Goal: Task Accomplishment & Management: Manage account settings

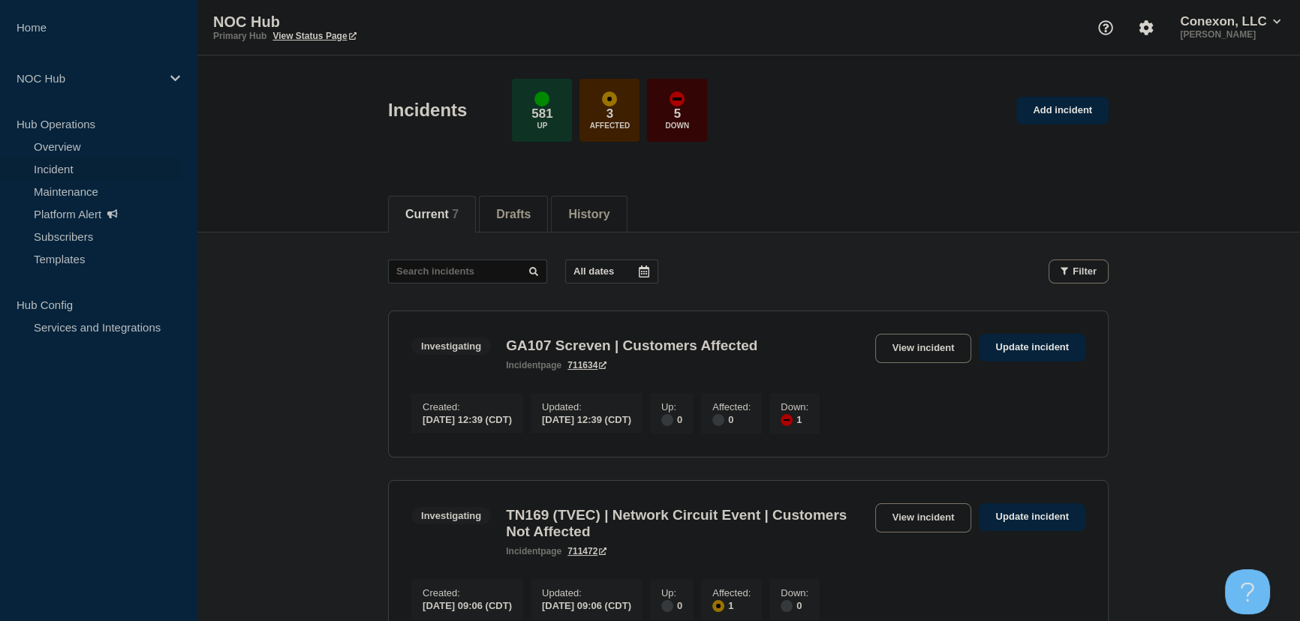
drag, startPoint x: 322, startPoint y: 184, endPoint x: 339, endPoint y: 201, distance: 24.4
click at [323, 184] on div "Current 7 Drafts History" at bounding box center [748, 207] width 1103 height 52
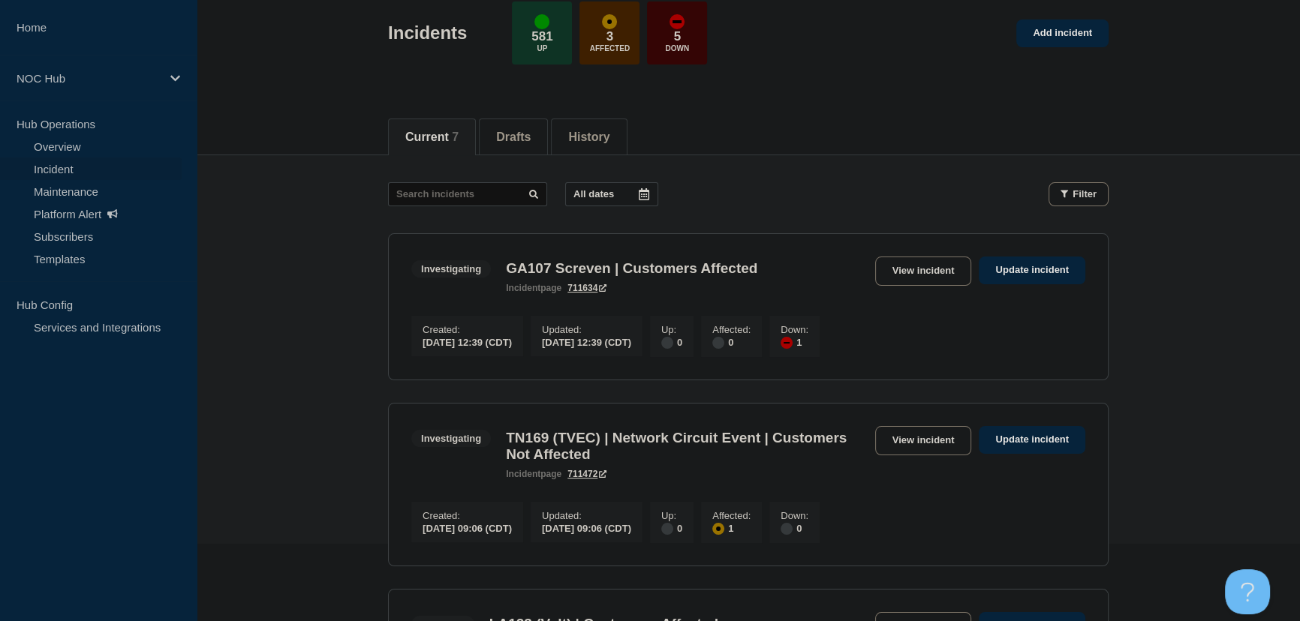
scroll to position [272, 0]
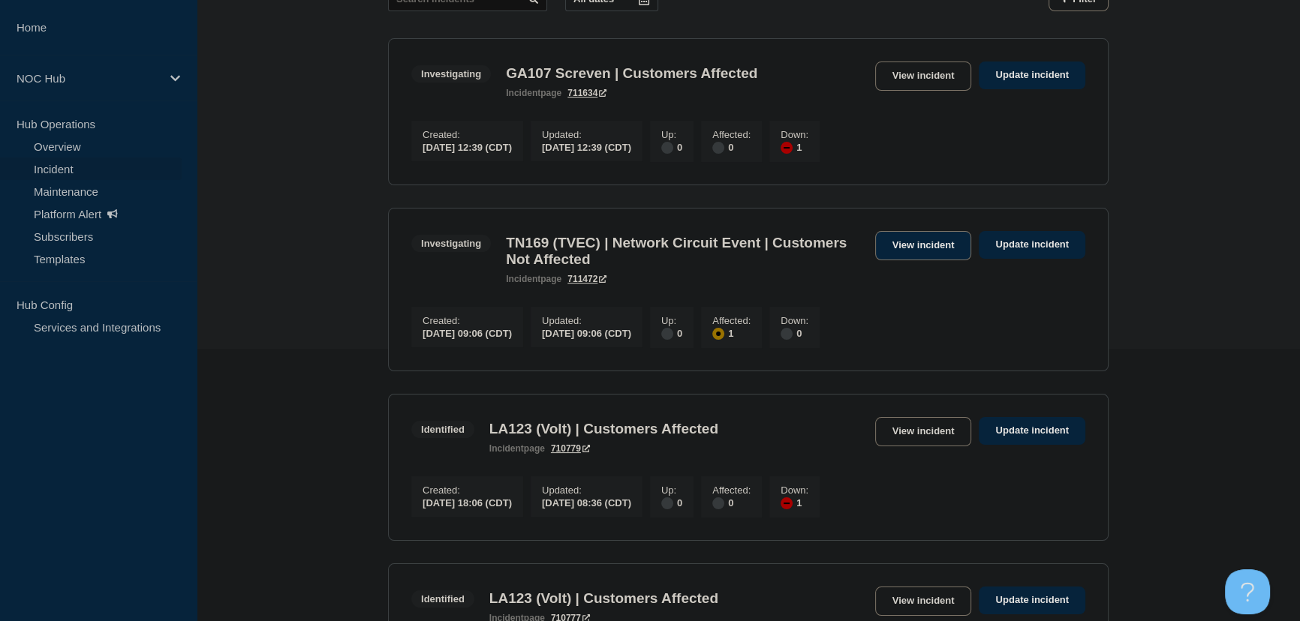
click at [908, 258] on link "View incident" at bounding box center [923, 245] width 97 height 29
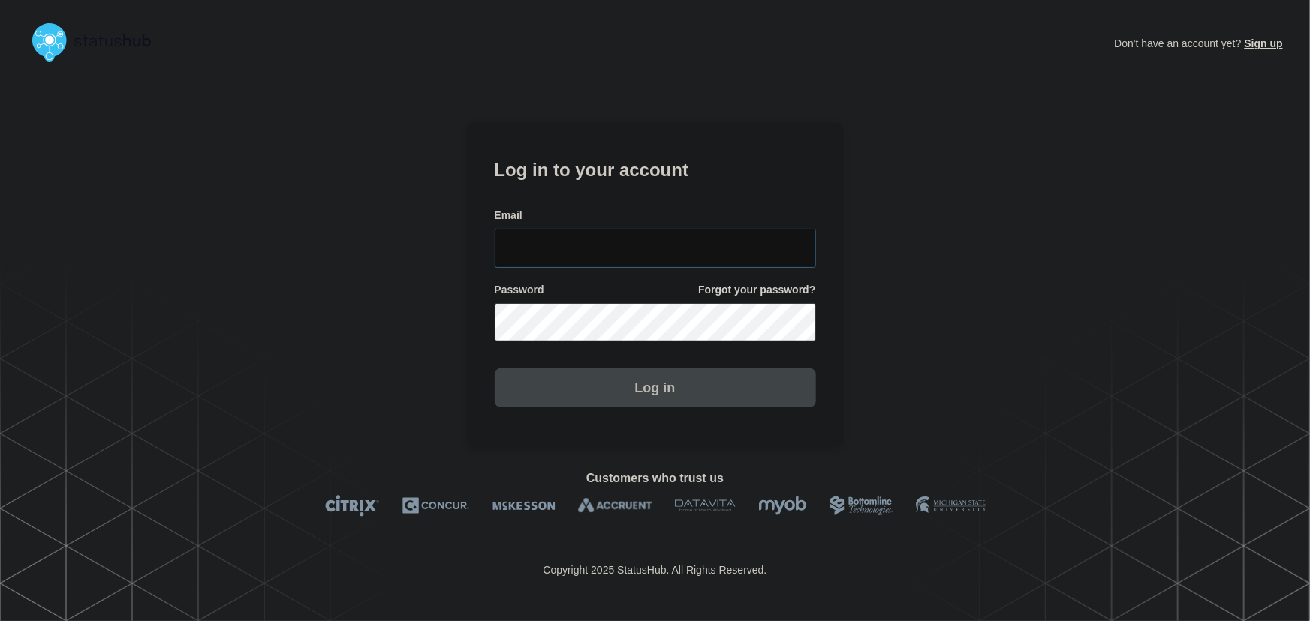
type input "tyler.wolkey@conexon.us"
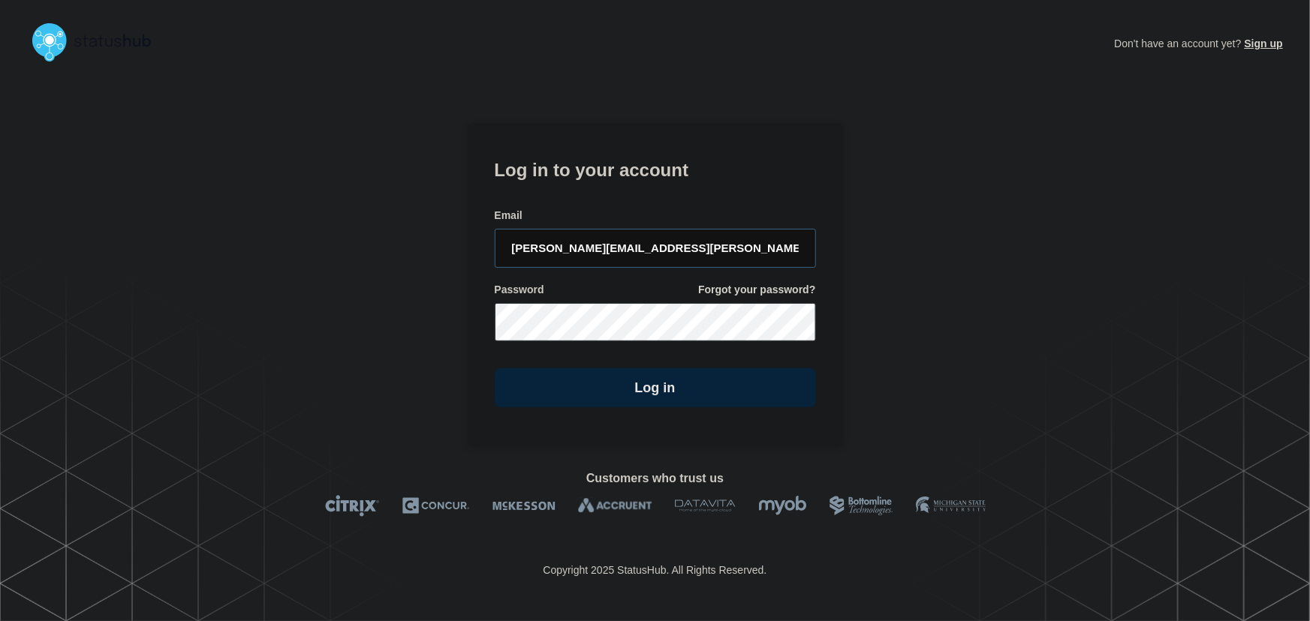
click at [615, 238] on input "tyler.wolkey@conexon.us" at bounding box center [655, 248] width 321 height 39
drag, startPoint x: 630, startPoint y: 195, endPoint x: 675, endPoint y: 235, distance: 59.5
click at [630, 195] on form "Log in to your account Email tyler.wolkey@conexon.us Password Forgot your passw…" at bounding box center [655, 282] width 321 height 254
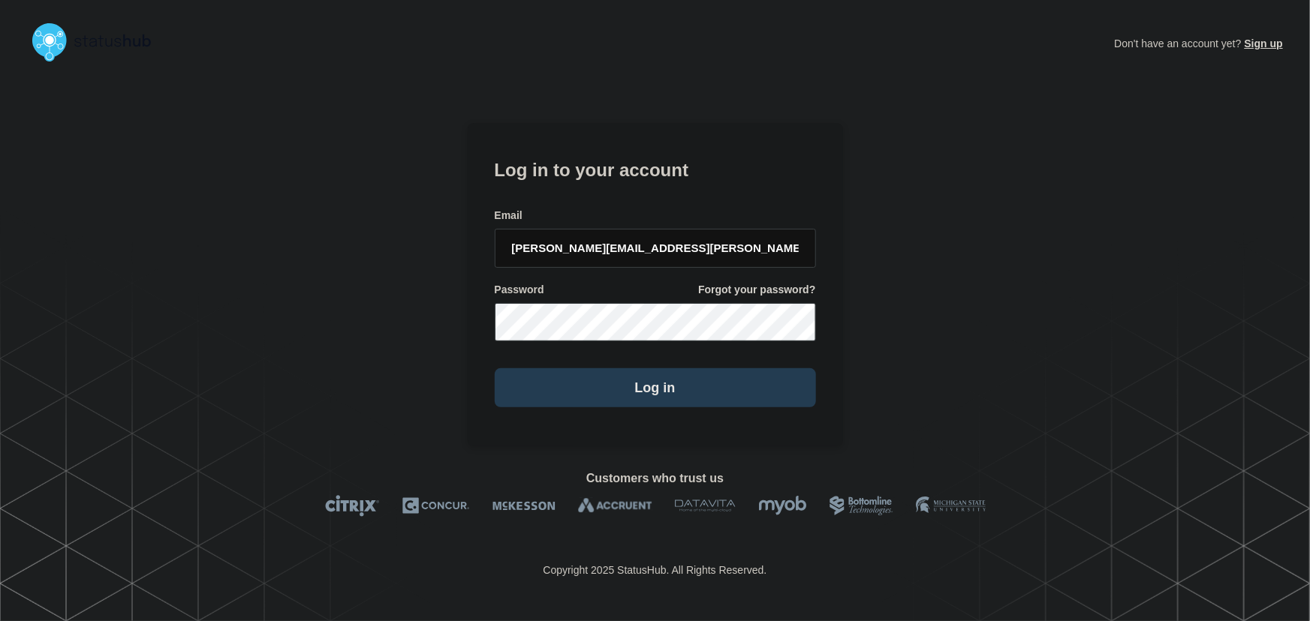
click at [650, 390] on button "Log in" at bounding box center [655, 387] width 321 height 39
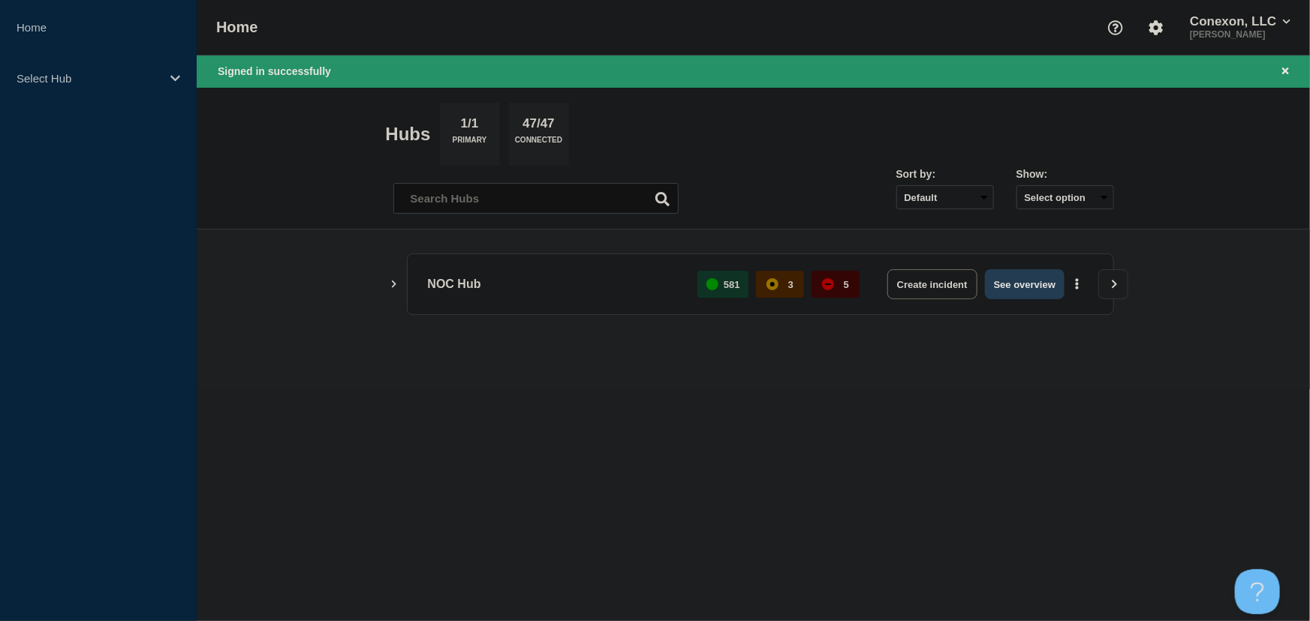
click at [1013, 276] on button "See overview" at bounding box center [1025, 284] width 80 height 30
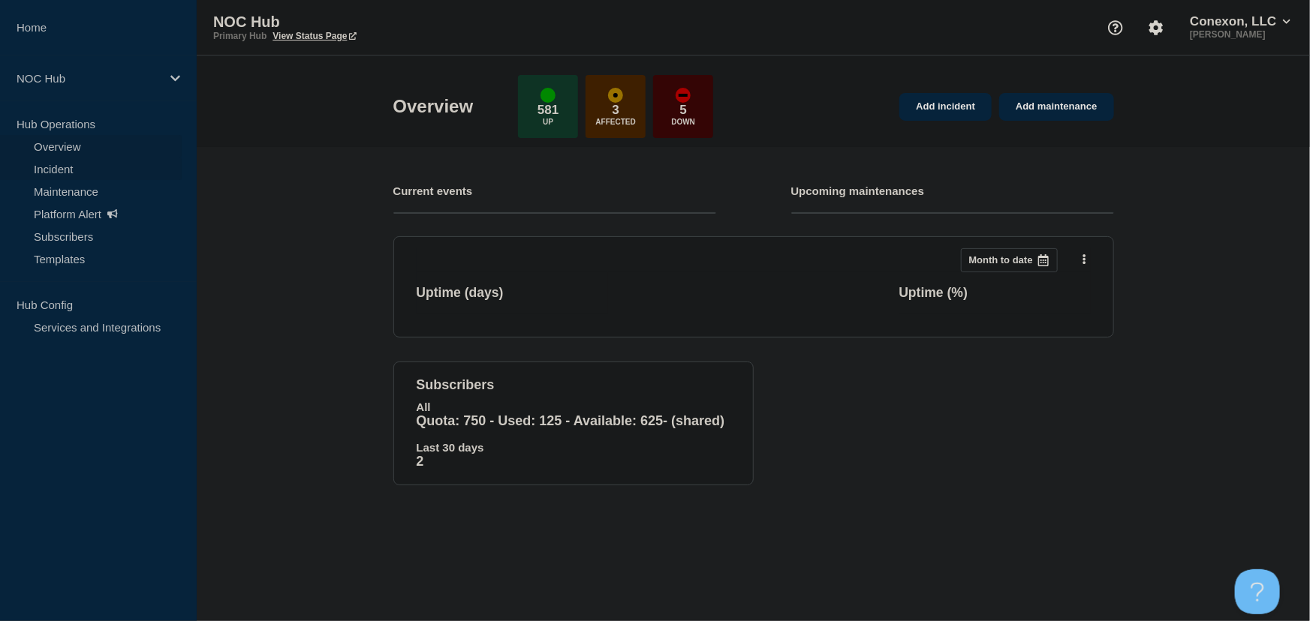
click at [64, 170] on link "Incident" at bounding box center [91, 169] width 182 height 23
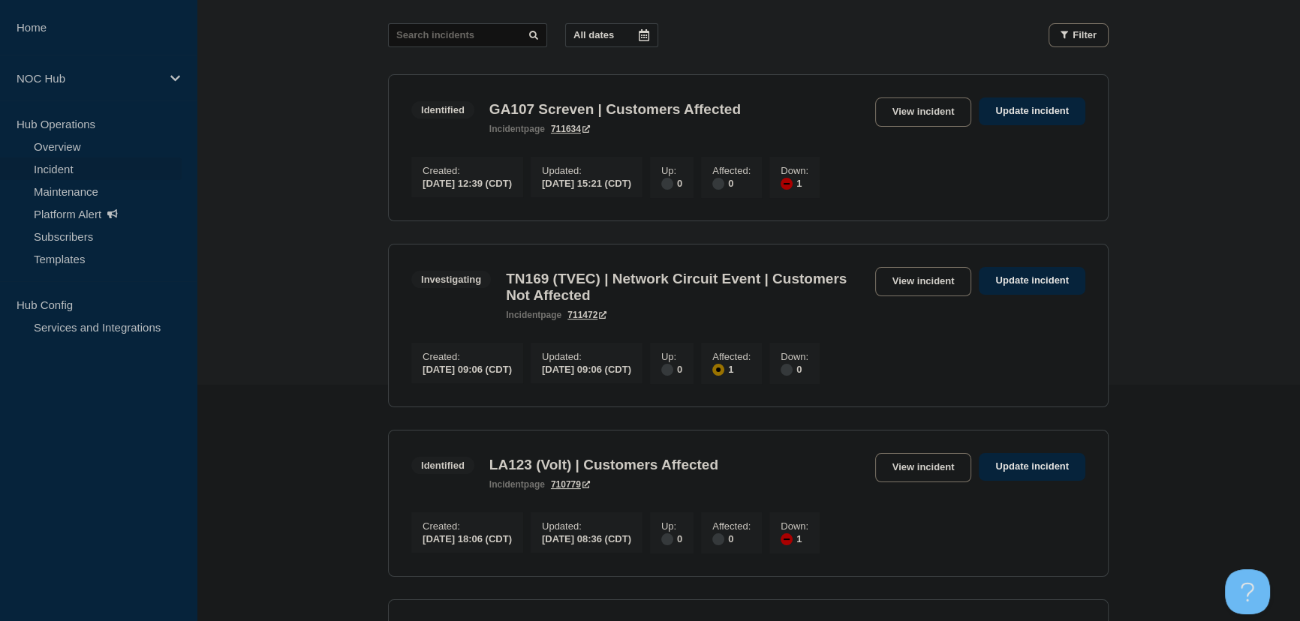
scroll to position [272, 0]
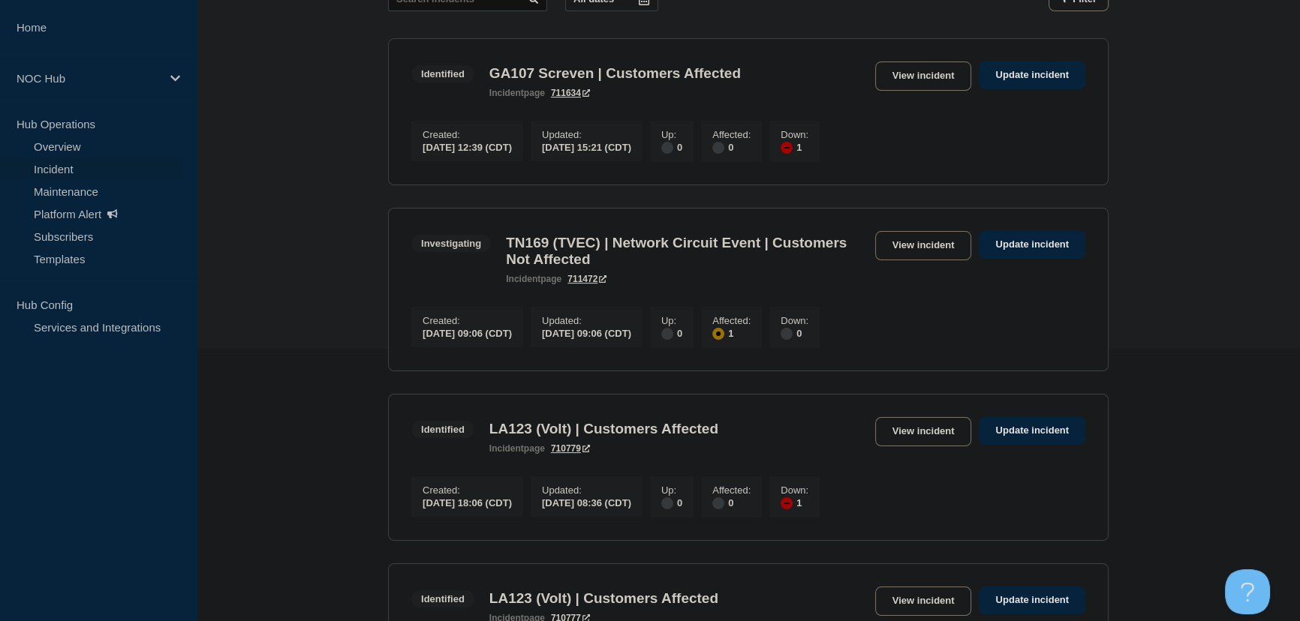
click at [934, 253] on link "View incident" at bounding box center [923, 245] width 97 height 29
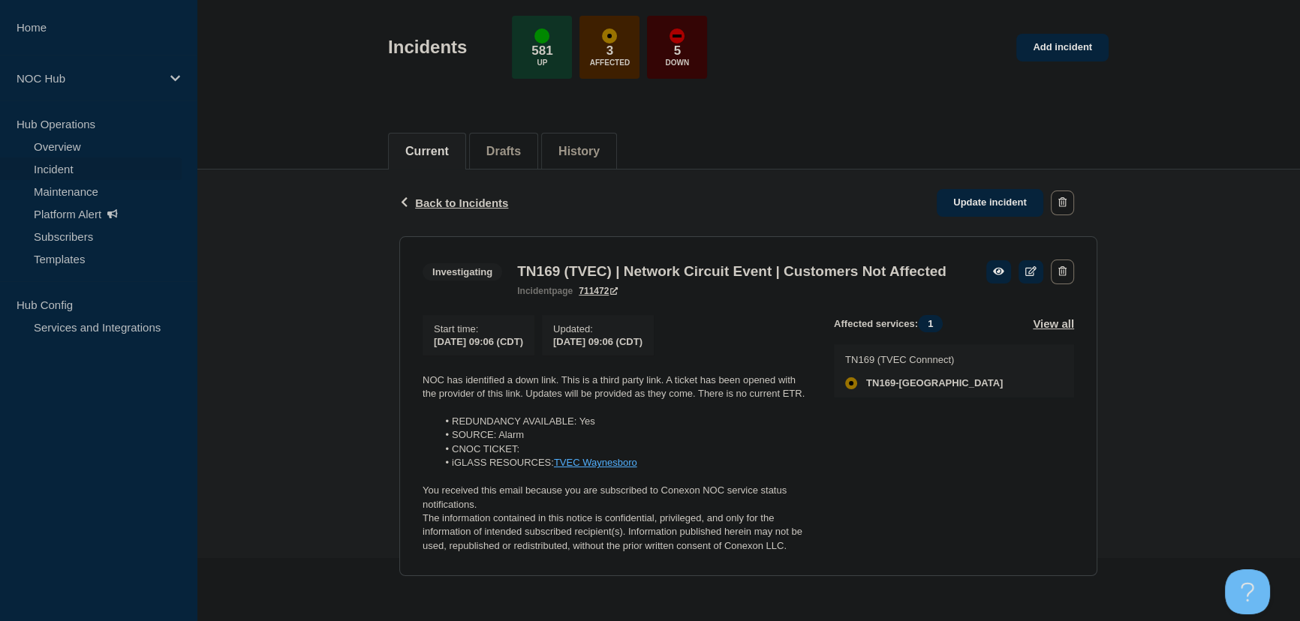
scroll to position [88, 0]
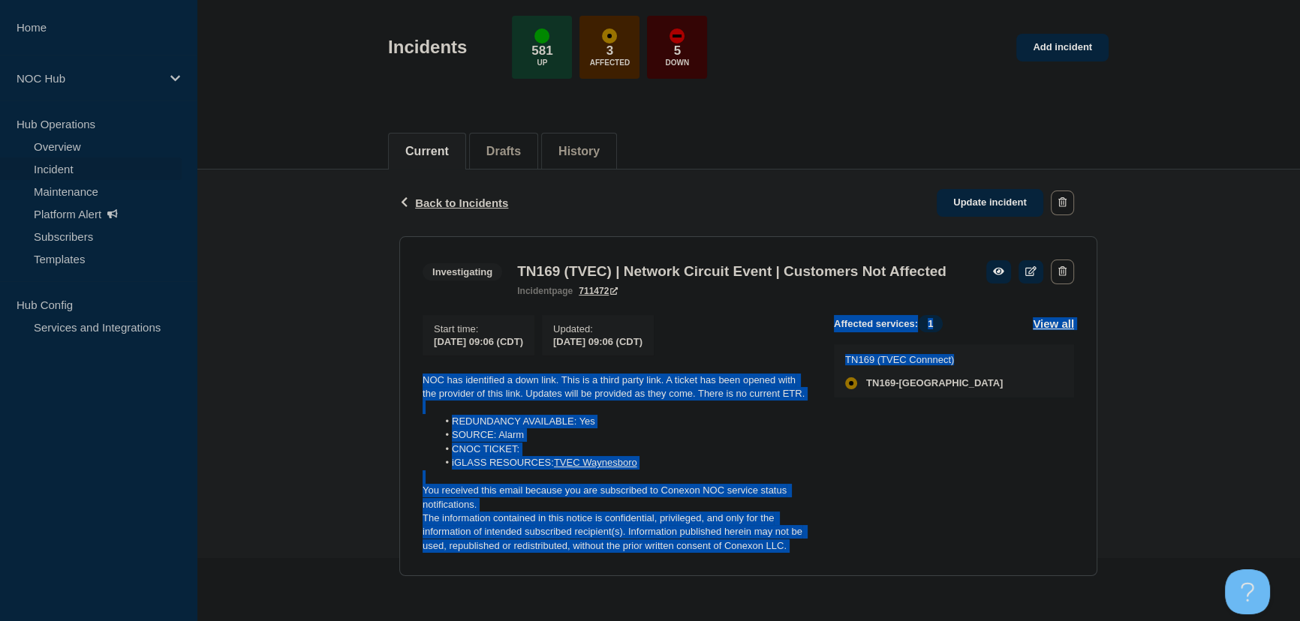
drag, startPoint x: 835, startPoint y: 552, endPoint x: 417, endPoint y: 377, distance: 452.7
click at [417, 377] on section "Investigating TN169 (TVEC) | Network Circuit Event | Customers Not Affected inc…" at bounding box center [748, 406] width 698 height 341
copy div "NOC has identified a down link. This is a third party link. A ticket has been o…"
click at [1006, 189] on link "Update incident" at bounding box center [990, 203] width 107 height 28
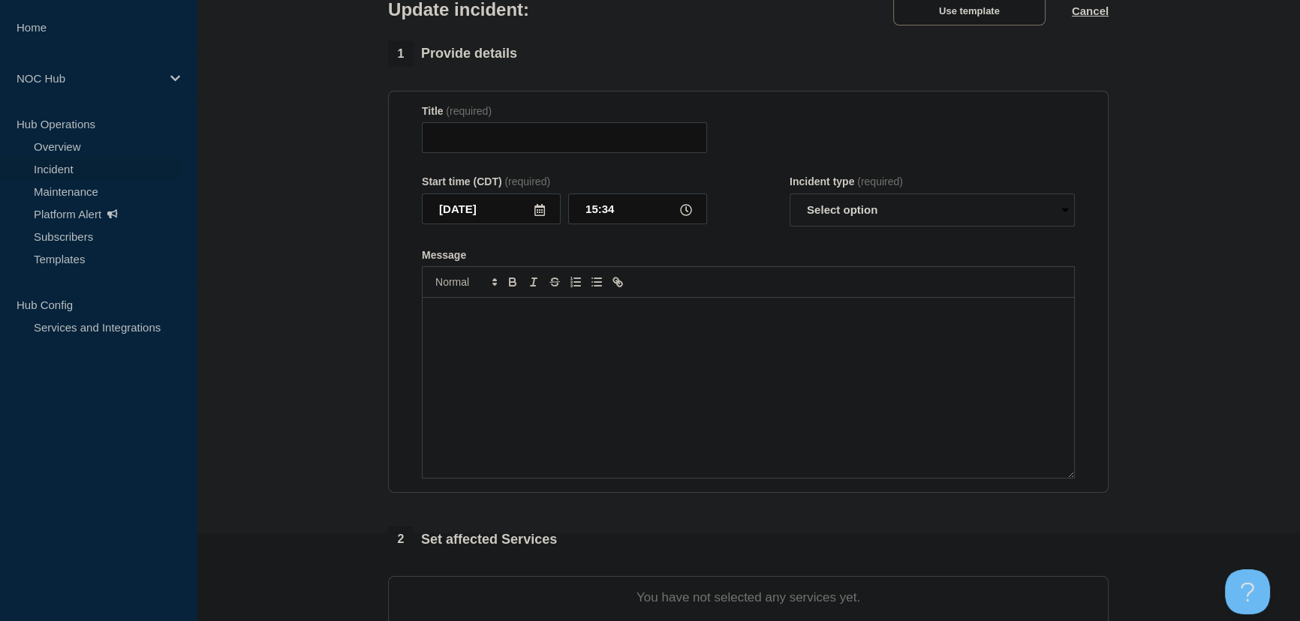
type input "TN169 (TVEC) | Network Circuit Event | Customers Not Affected"
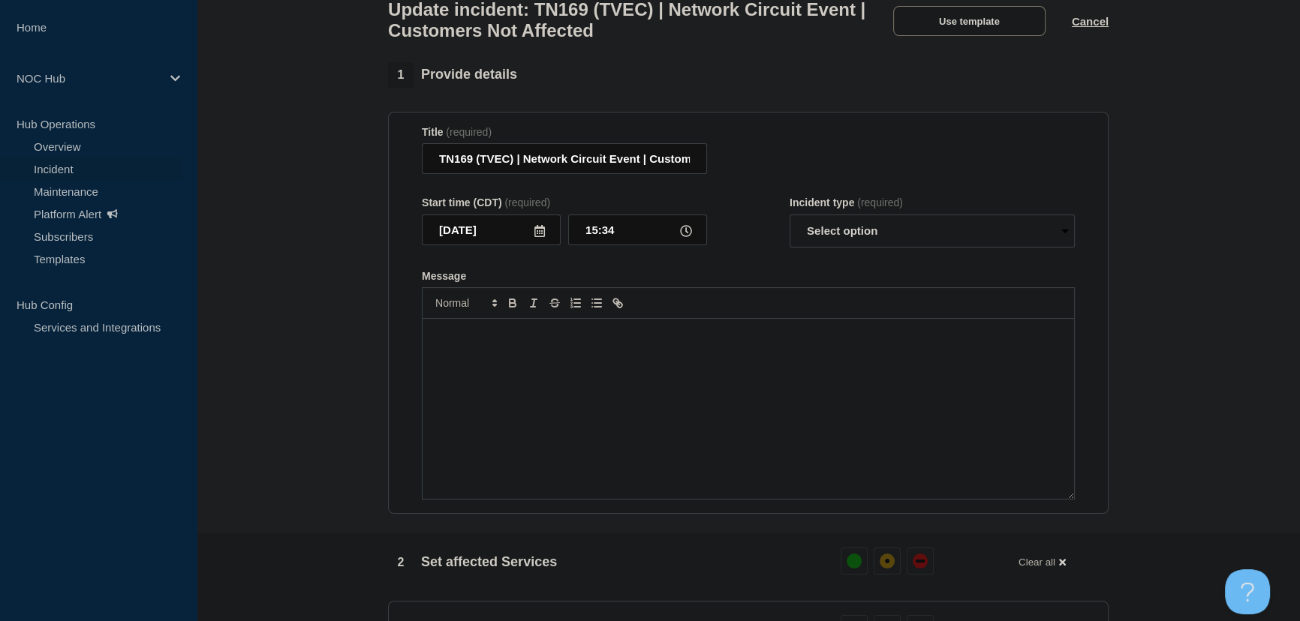
click at [646, 363] on div "Message" at bounding box center [748, 409] width 651 height 180
click at [1087, 26] on button "Cancel" at bounding box center [1090, 21] width 37 height 13
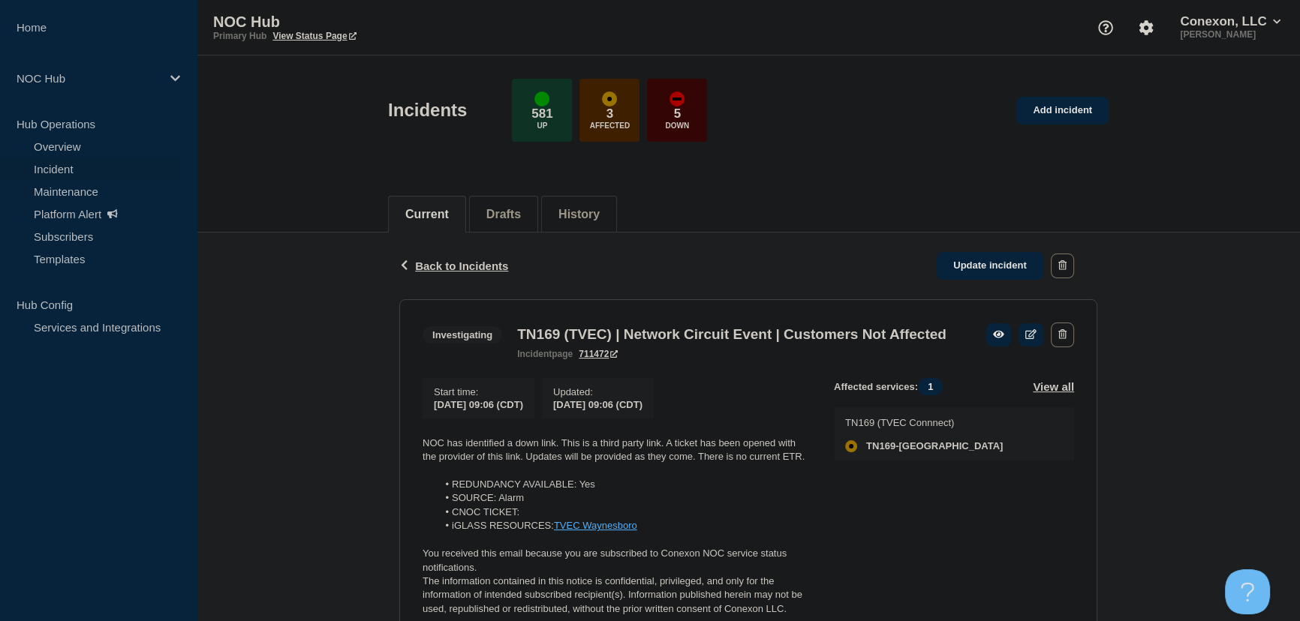
scroll to position [88, 0]
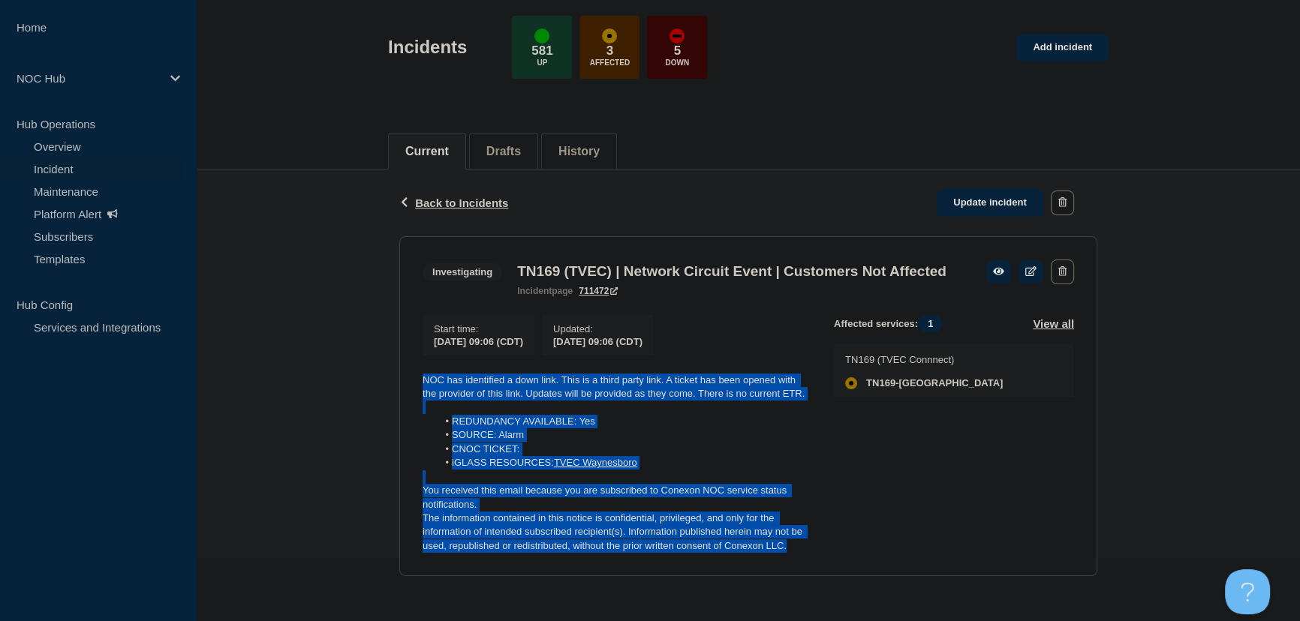
drag, startPoint x: 798, startPoint y: 553, endPoint x: 396, endPoint y: 378, distance: 437.9
click at [396, 378] on div "Back Back to Incidents Update incident Investigating TN169 (TVEC) | Network Cir…" at bounding box center [748, 385] width 720 height 430
copy div "NOC has identified a down link. This is a third party link. A ticket has been o…"
click at [983, 189] on link "Update incident" at bounding box center [990, 203] width 107 height 28
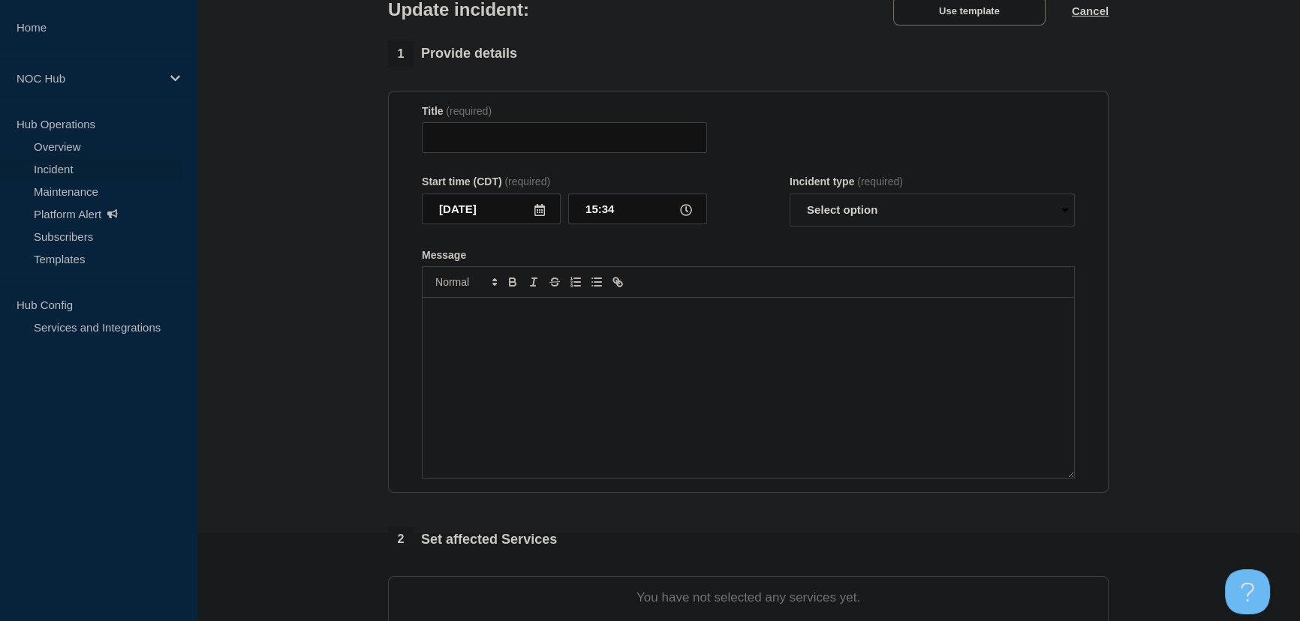
type input "TN169 (TVEC) | Network Circuit Event | Customers Not Affected"
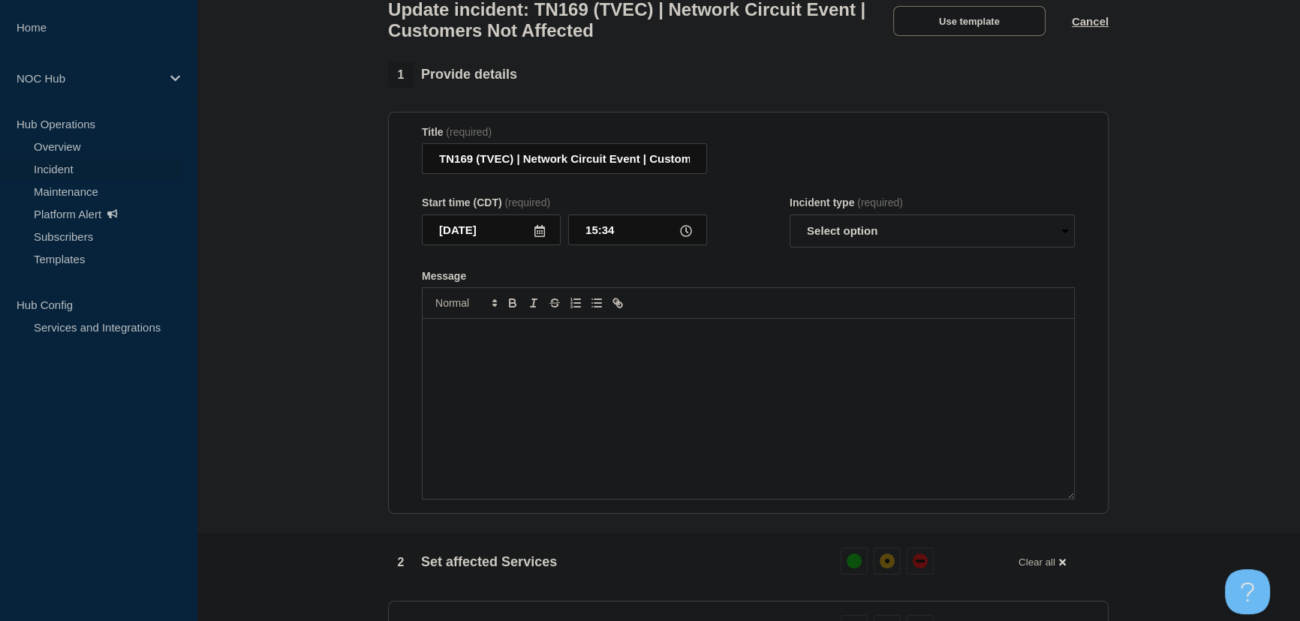
click at [621, 382] on div "Message" at bounding box center [748, 409] width 651 height 180
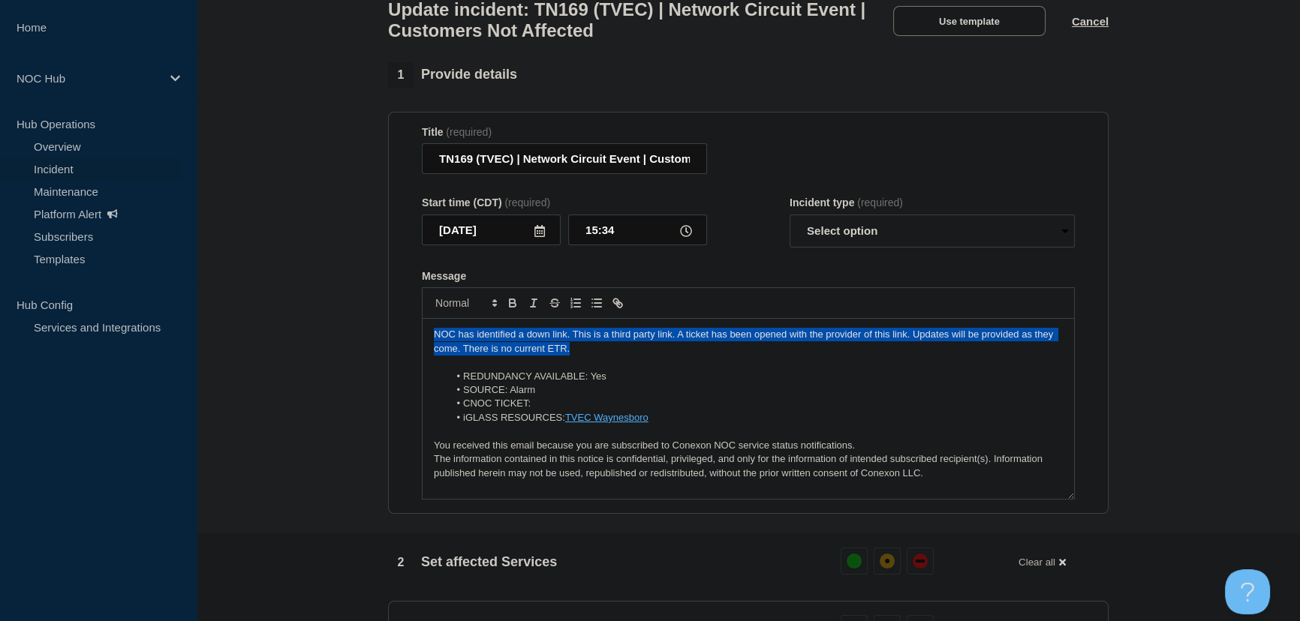
drag, startPoint x: 579, startPoint y: 356, endPoint x: 359, endPoint y: 334, distance: 220.2
click at [359, 334] on section "1 Provide details Title (required) TN169 (TVEC) | Network Circuit Event | Custo…" at bounding box center [748, 592] width 1103 height 1060
click at [576, 356] on p "NOC has identified a down link. This is a third party link. A ticket has been o…" at bounding box center [748, 342] width 629 height 28
drag, startPoint x: 577, startPoint y: 358, endPoint x: 320, endPoint y: 323, distance: 259.8
click at [320, 323] on section "1 Provide details Title (required) TN169 (TVEC) | Network Circuit Event | Custo…" at bounding box center [748, 592] width 1103 height 1060
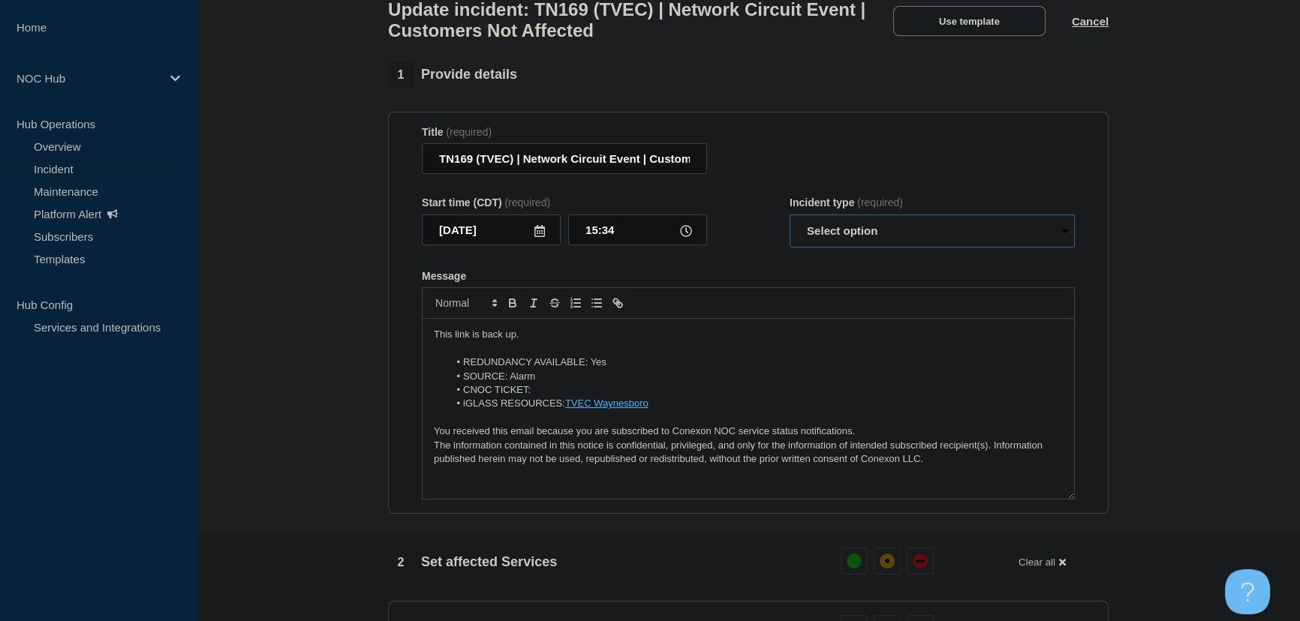
click at [861, 236] on select "Select option Investigating Identified Monitoring Resolved" at bounding box center [932, 231] width 285 height 33
select select "resolved"
click at [790, 223] on select "Select option Investigating Identified Monitoring Resolved" at bounding box center [932, 231] width 285 height 33
click at [756, 266] on form "Title (required) TN169 (TVEC) | Network Circuit Event | Customers Not Affected …" at bounding box center [748, 313] width 653 height 375
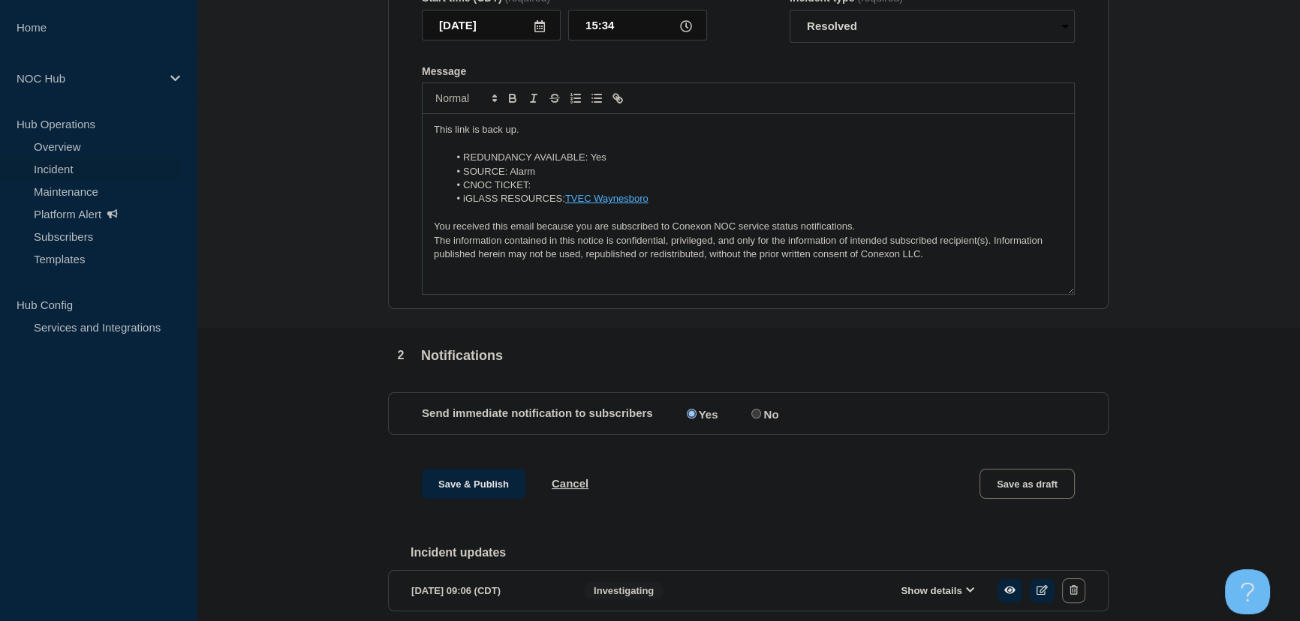
scroll to position [363, 0]
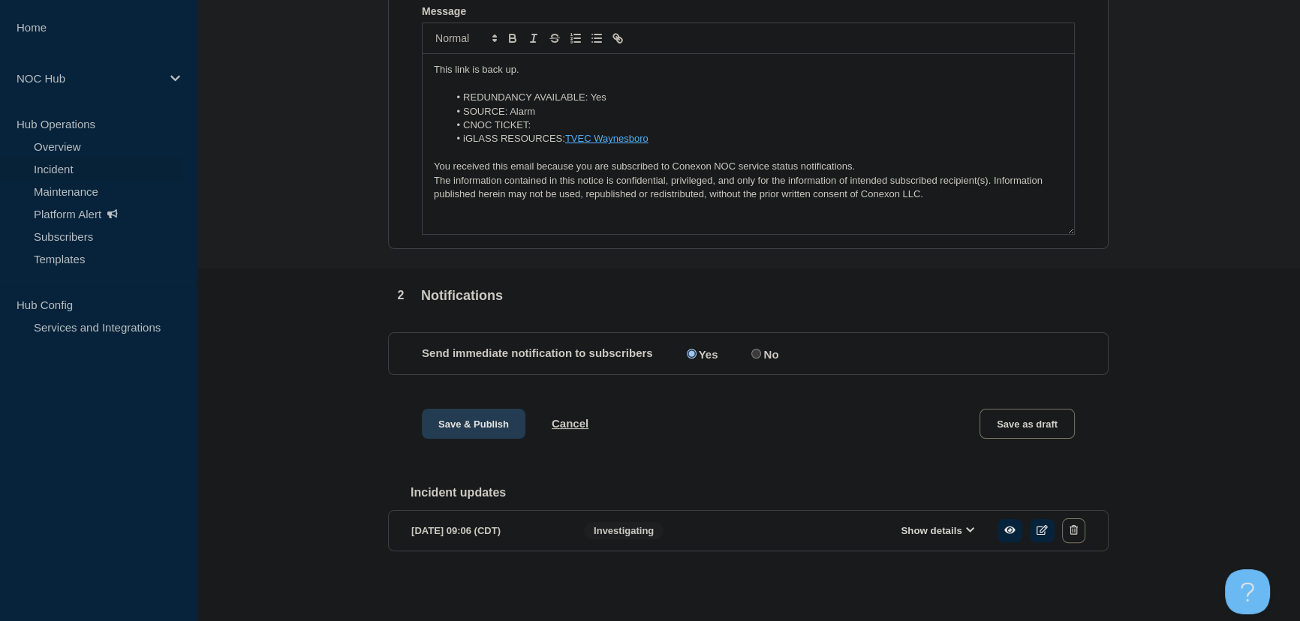
click at [440, 423] on button "Save & Publish" at bounding box center [474, 424] width 104 height 30
